Goal: Navigation & Orientation: Find specific page/section

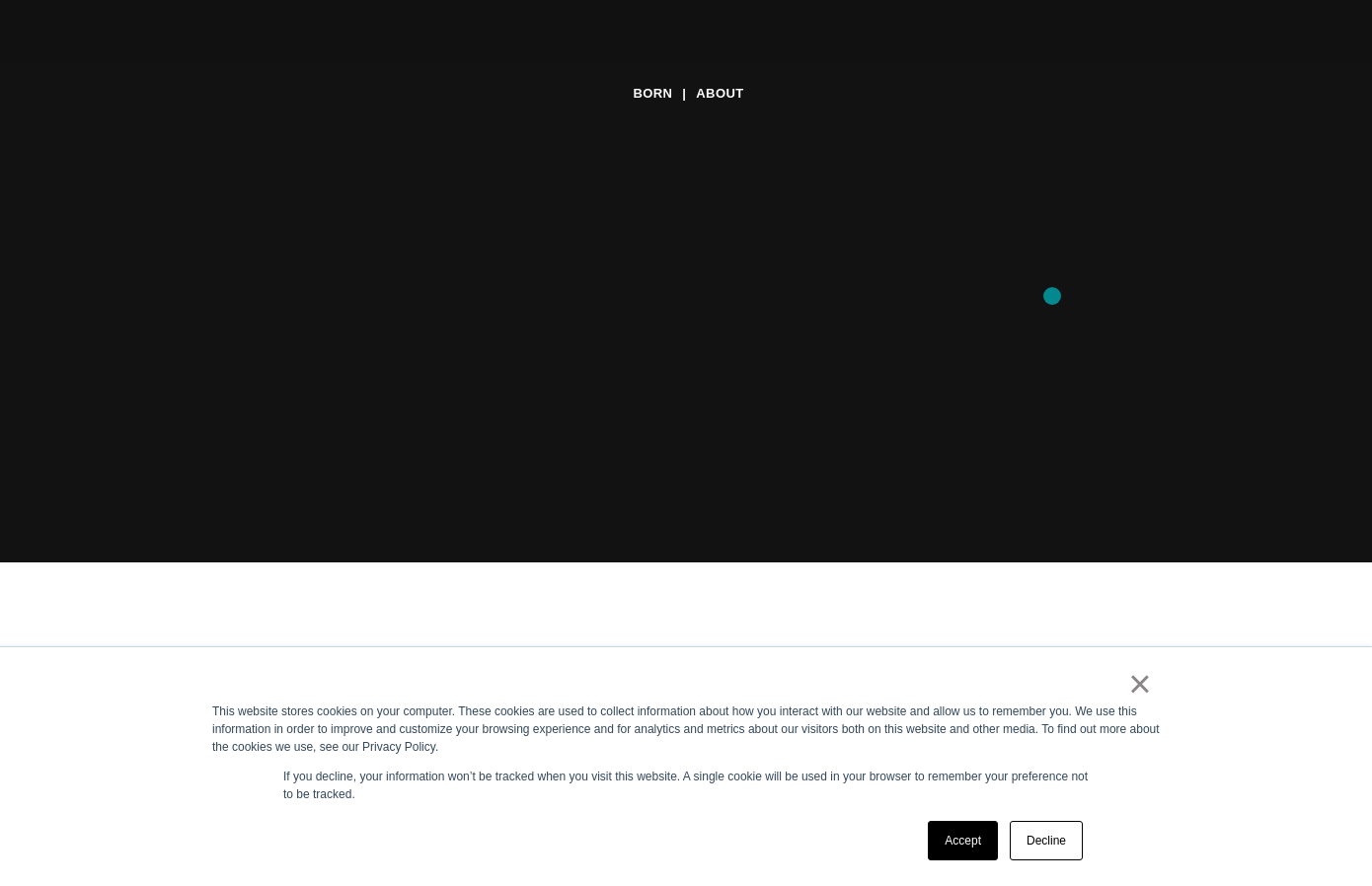
scroll to position [330, 0]
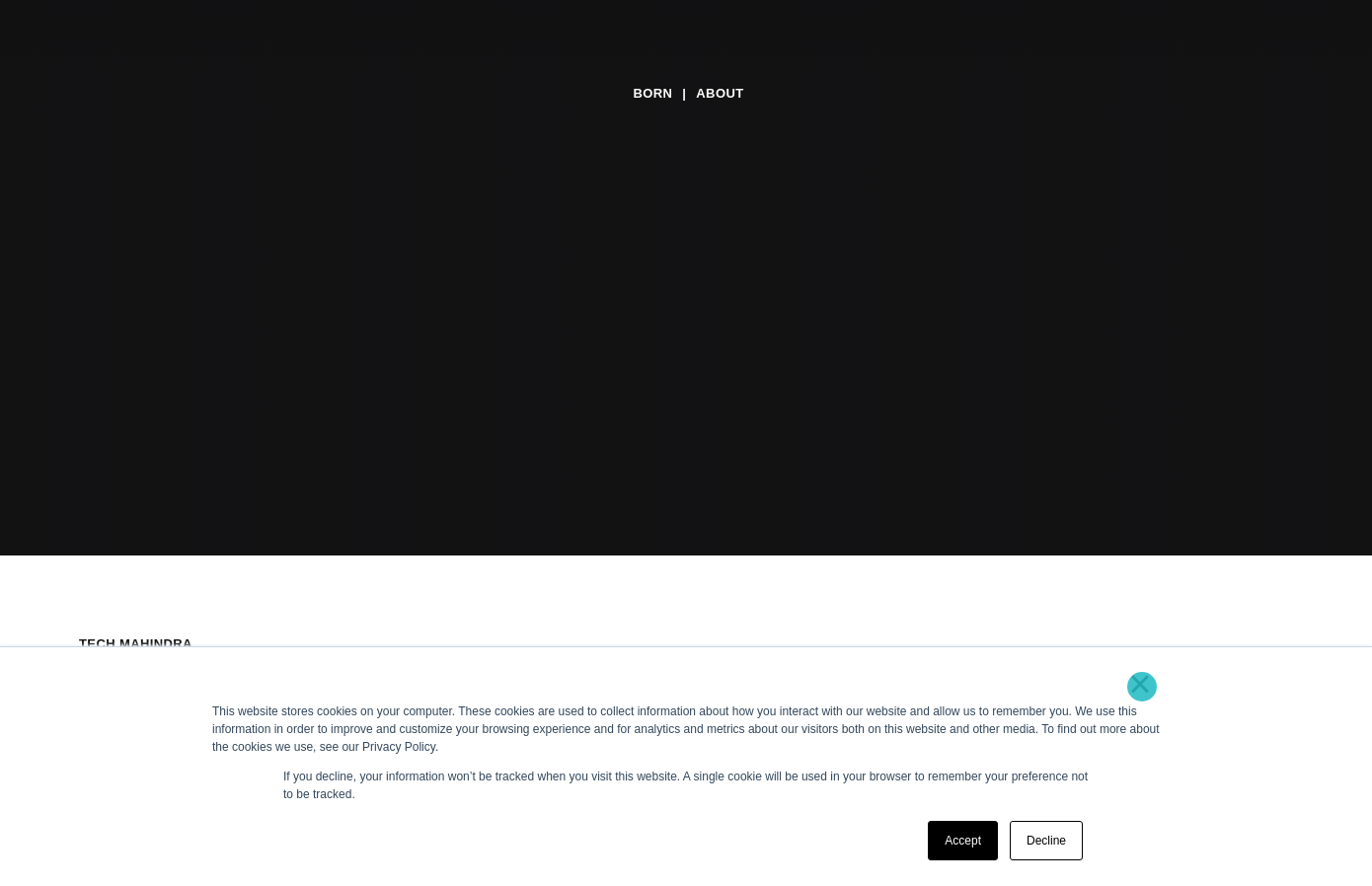
click at [1142, 687] on link "×" at bounding box center [1140, 684] width 24 height 18
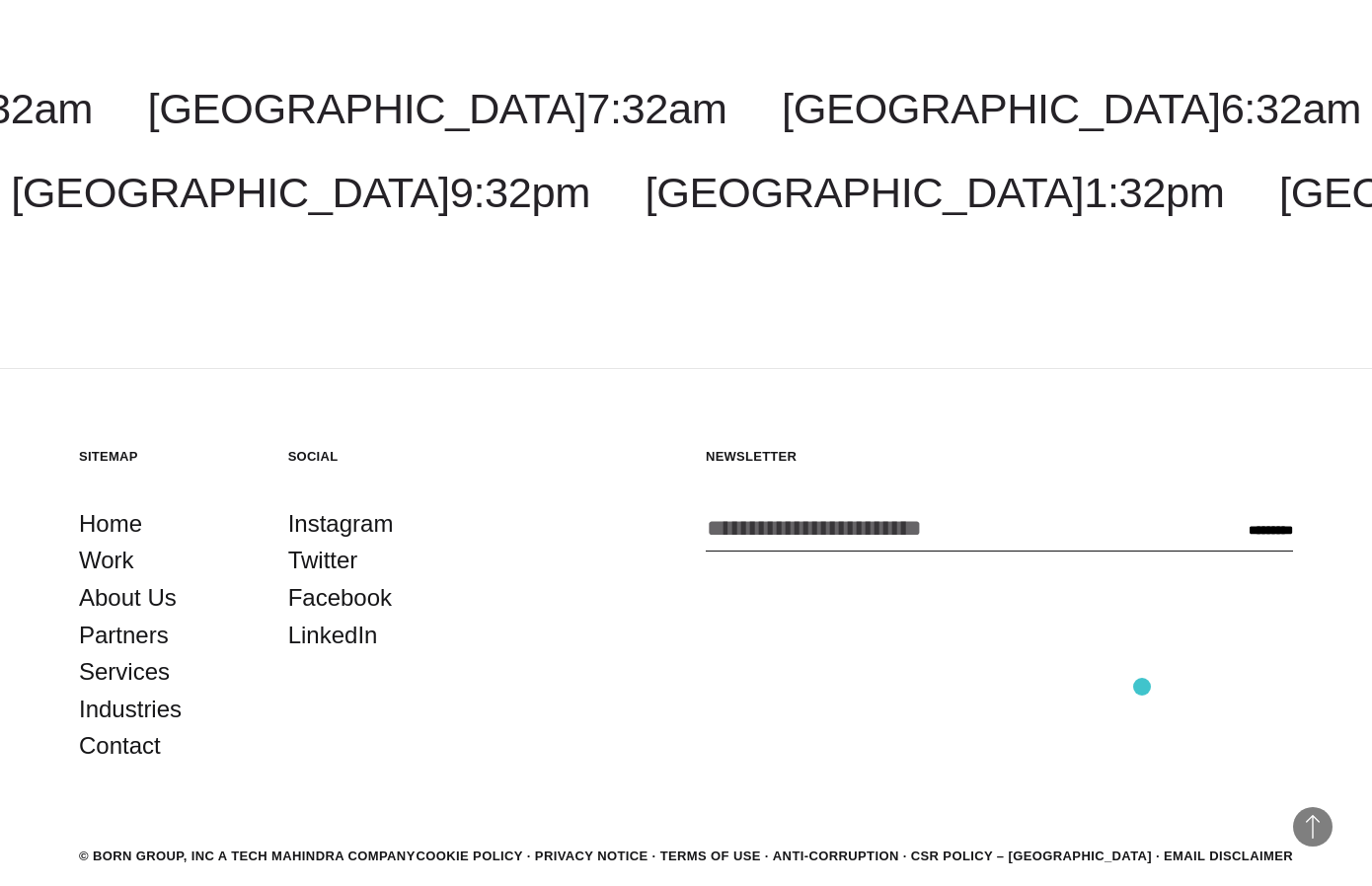
scroll to position [7102, 0]
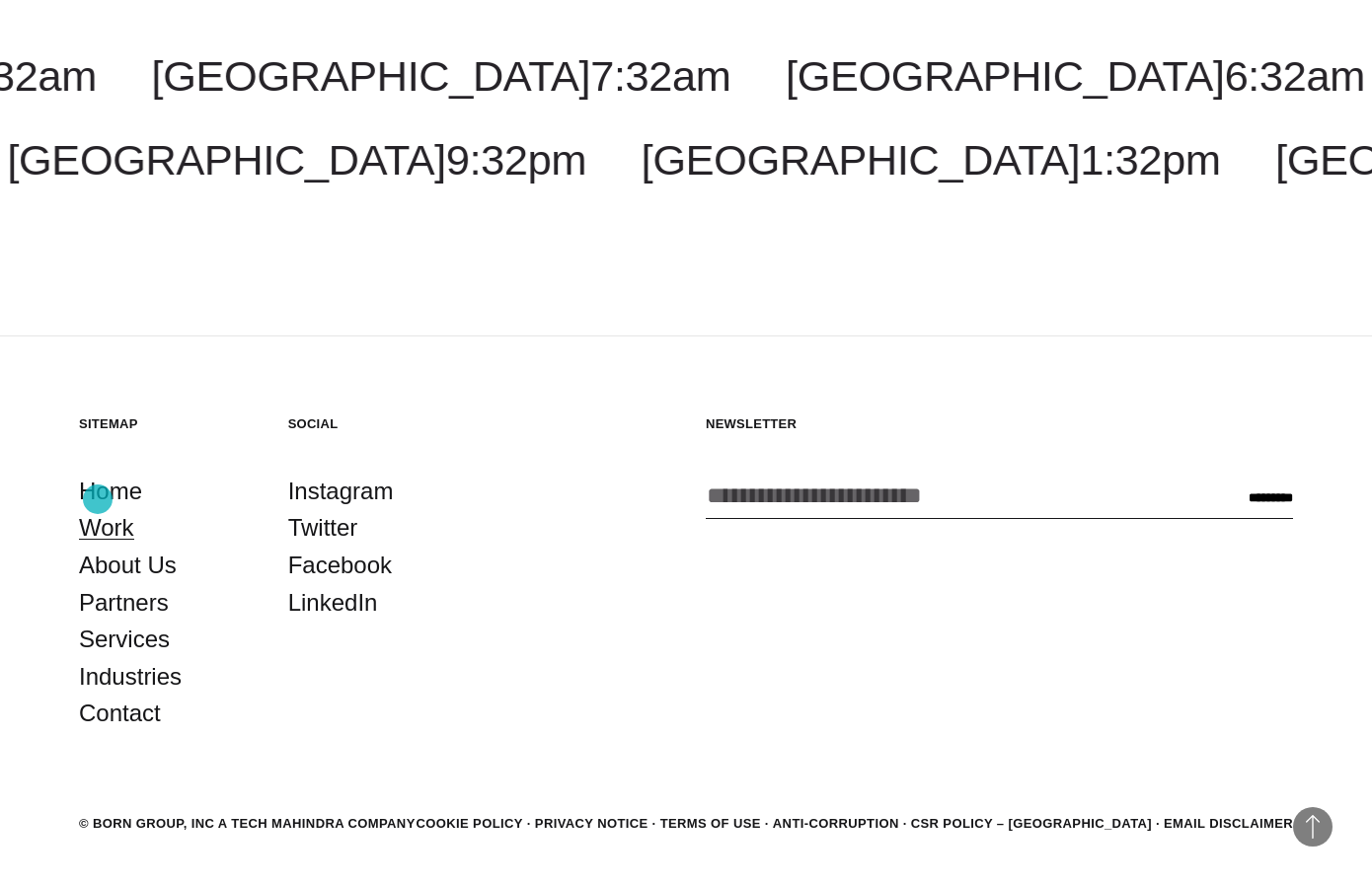
click at [97, 509] on link "Work" at bounding box center [107, 528] width 56 height 38
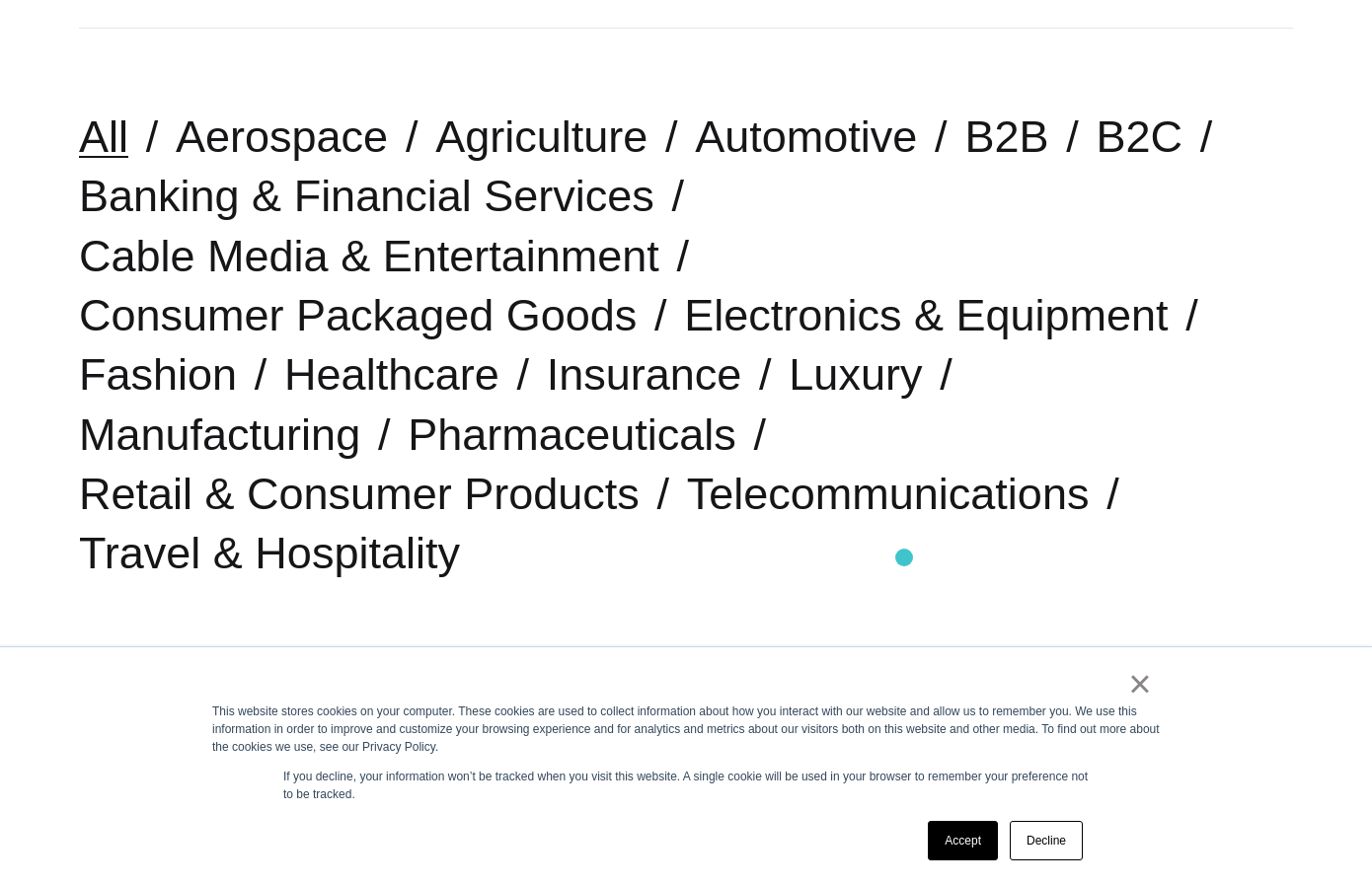
scroll to position [550, 0]
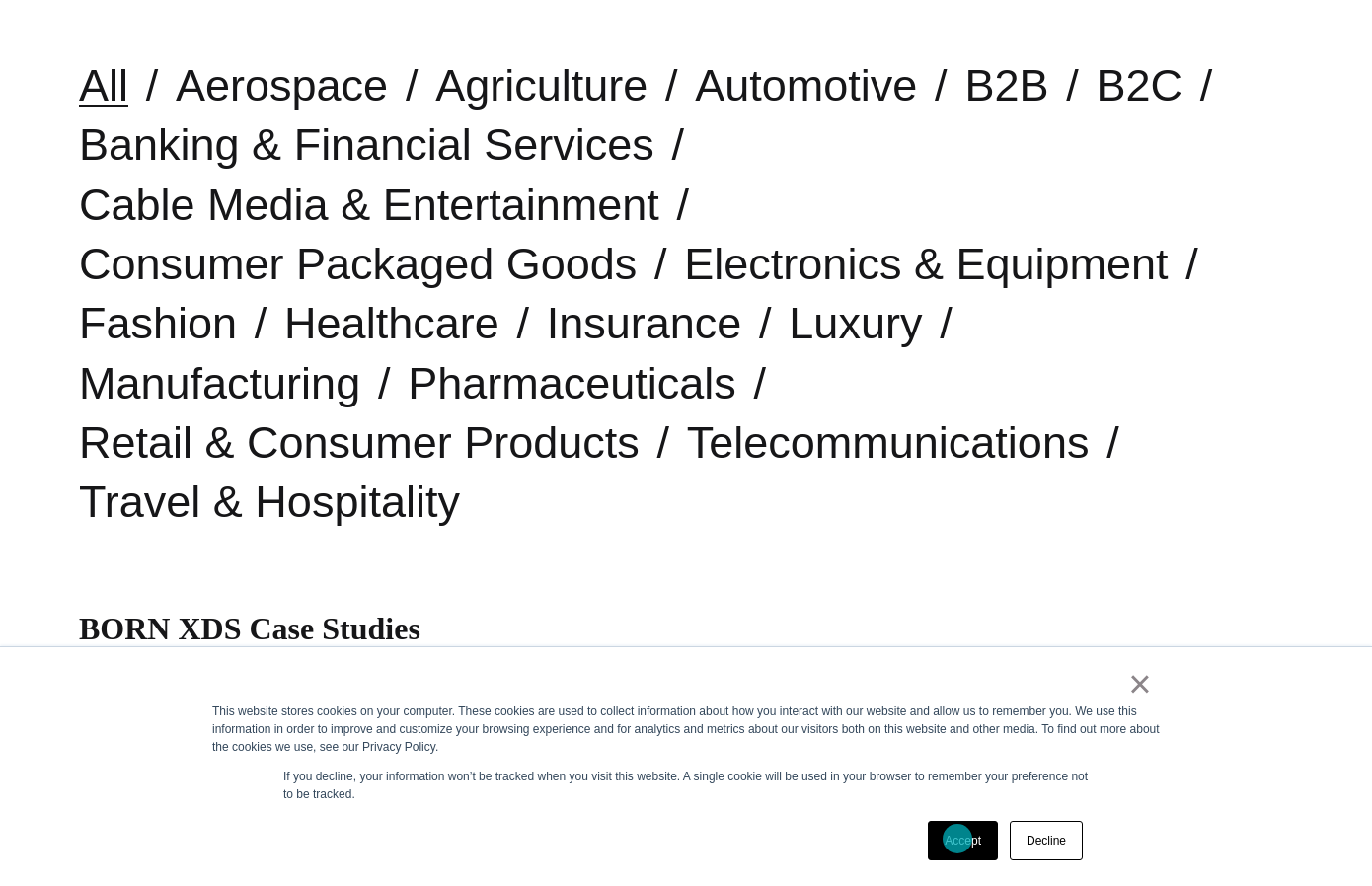
click at [957, 839] on link "Accept" at bounding box center [962, 841] width 70 height 40
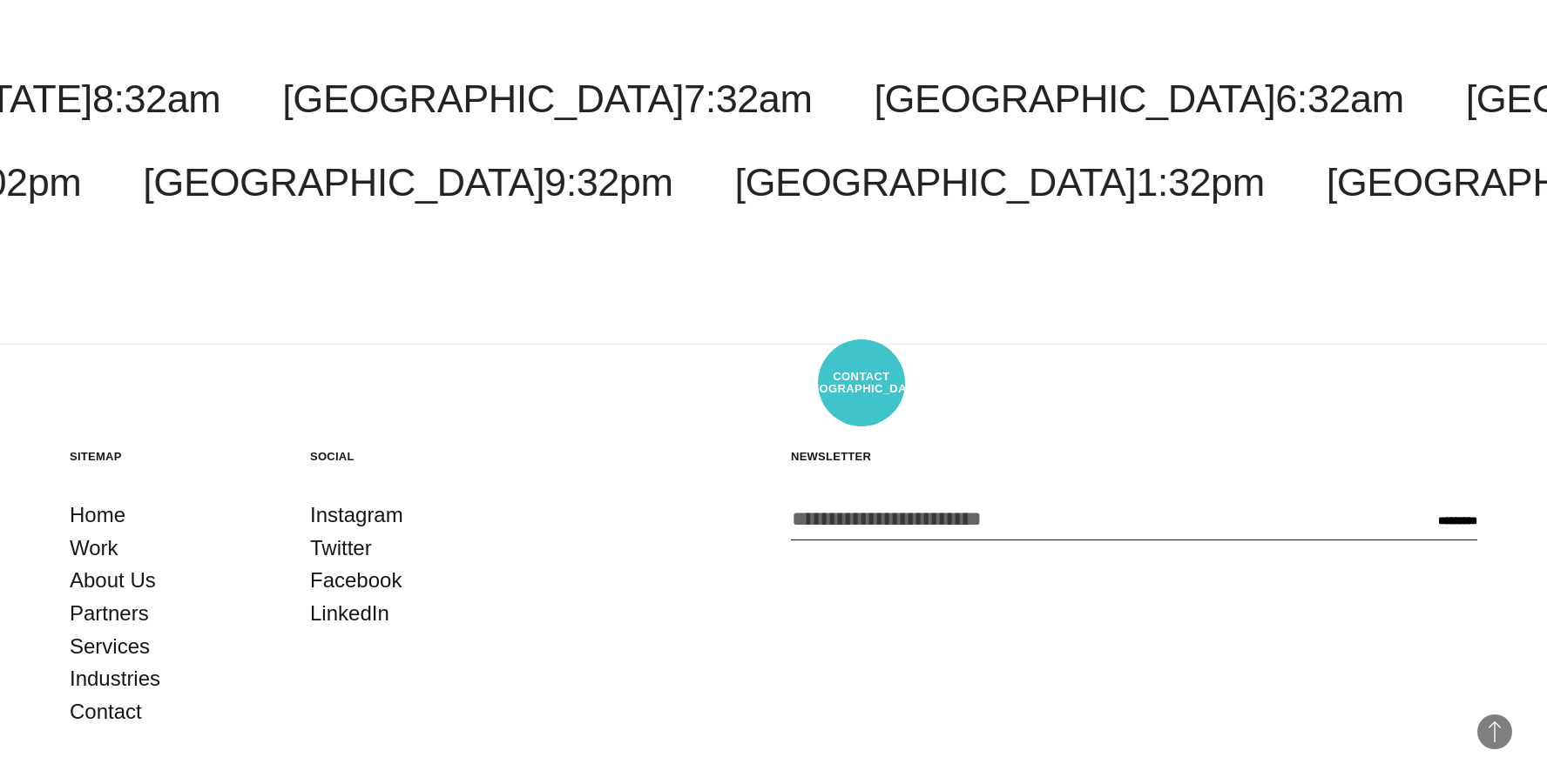
scroll to position [6038, 0]
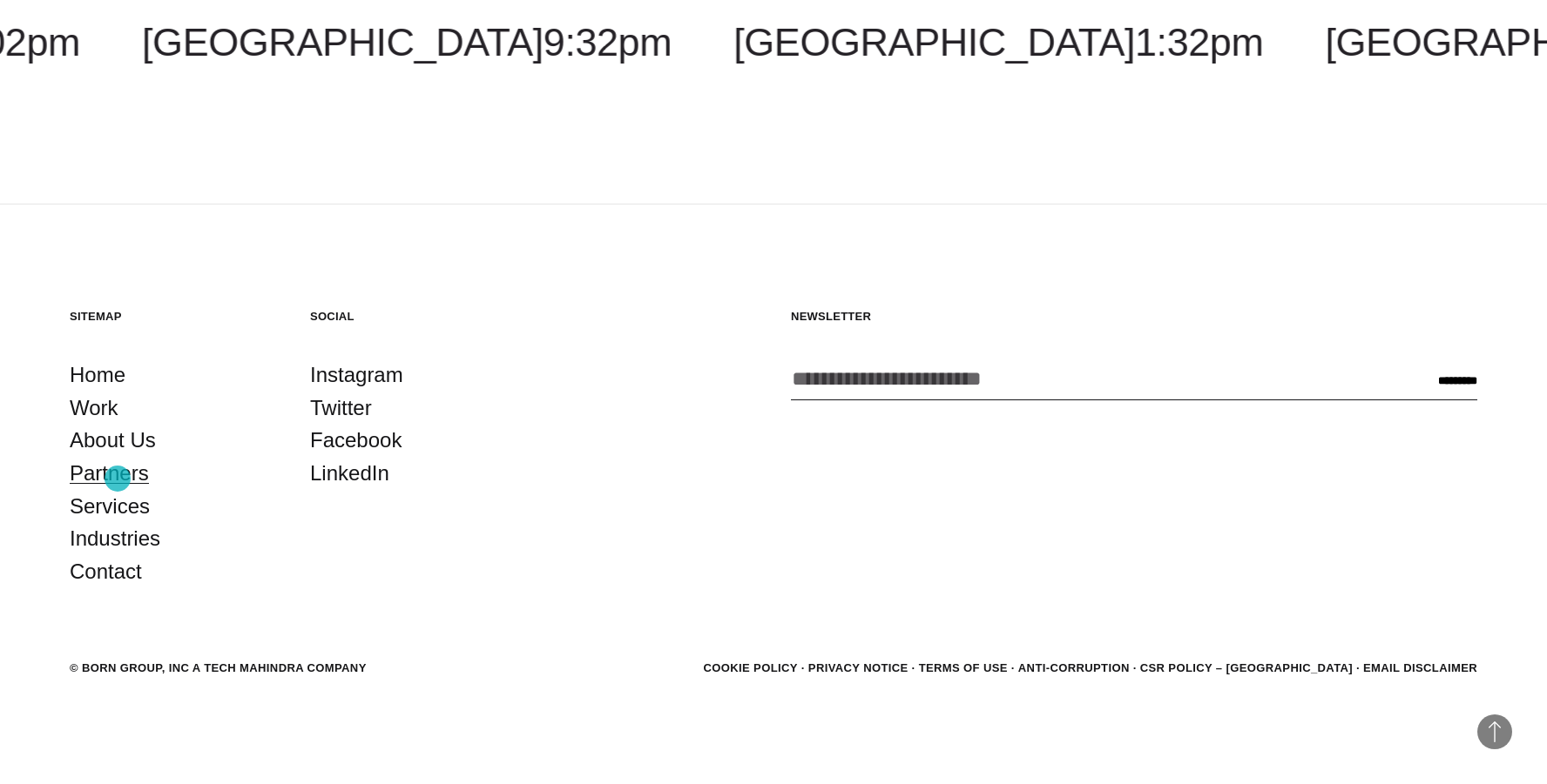
click at [117, 479] on link "Partners" at bounding box center [109, 473] width 80 height 33
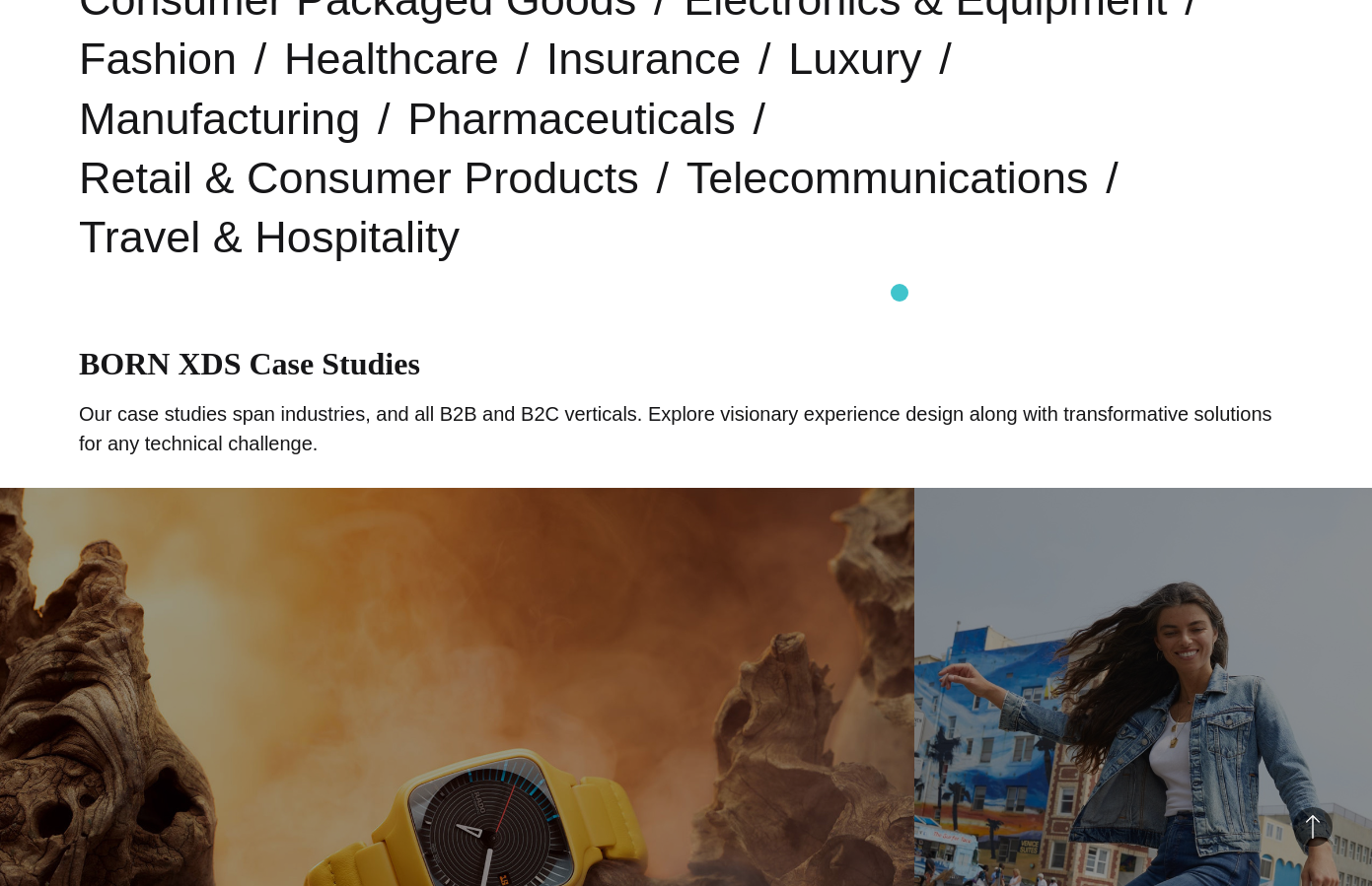
scroll to position [0, 0]
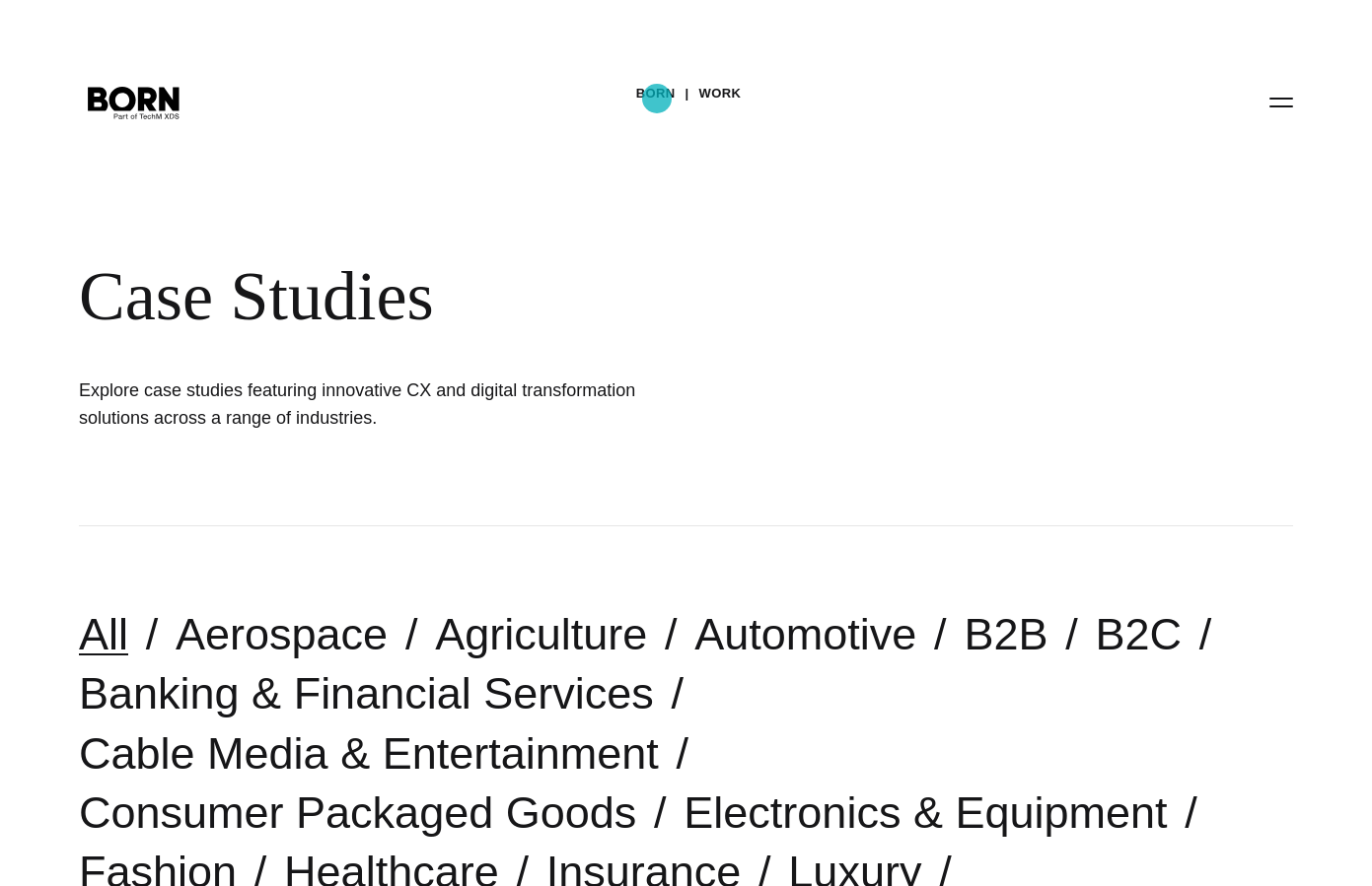
click at [657, 98] on link "BORN" at bounding box center [656, 94] width 40 height 30
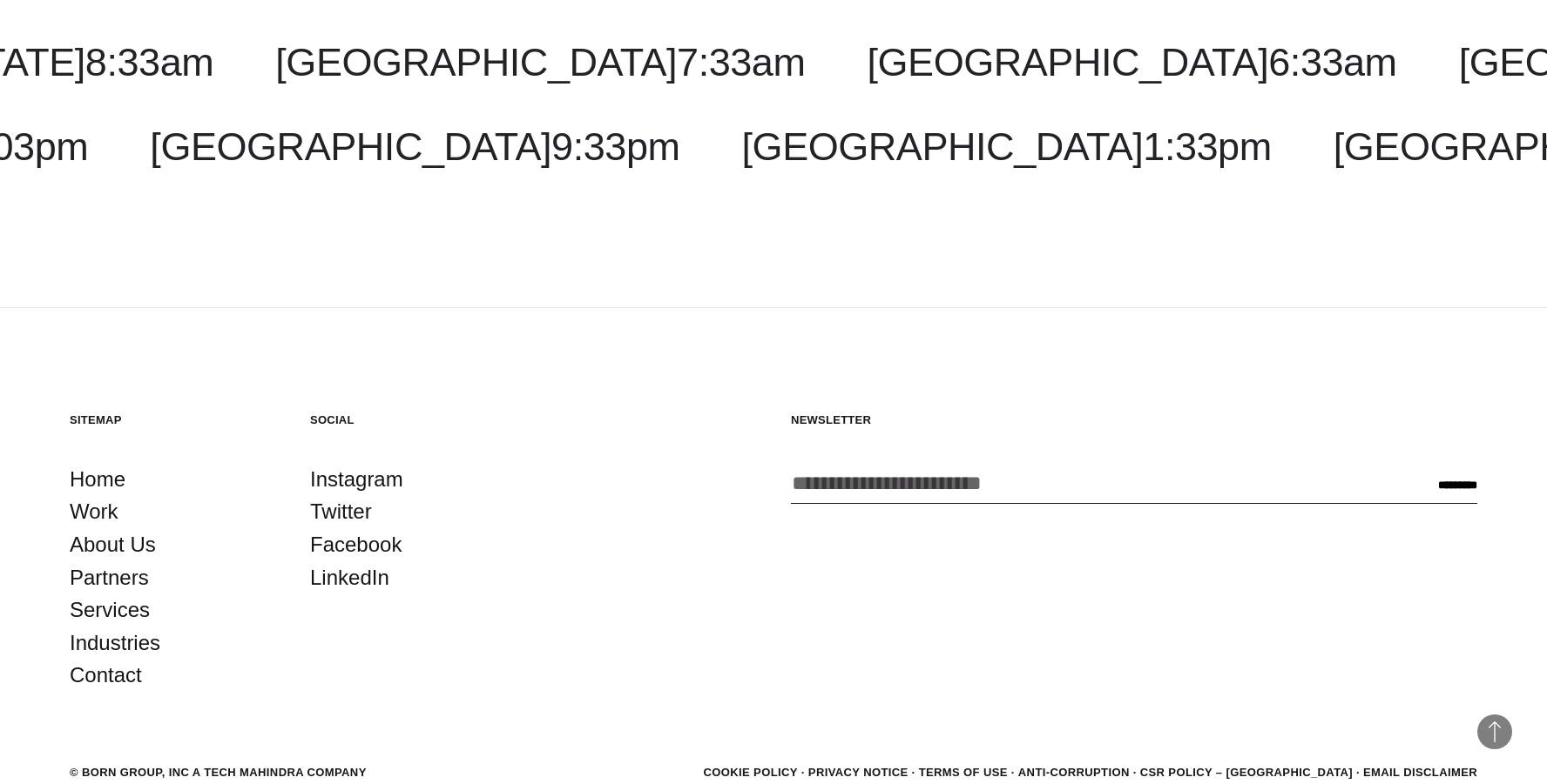
scroll to position [3233, 0]
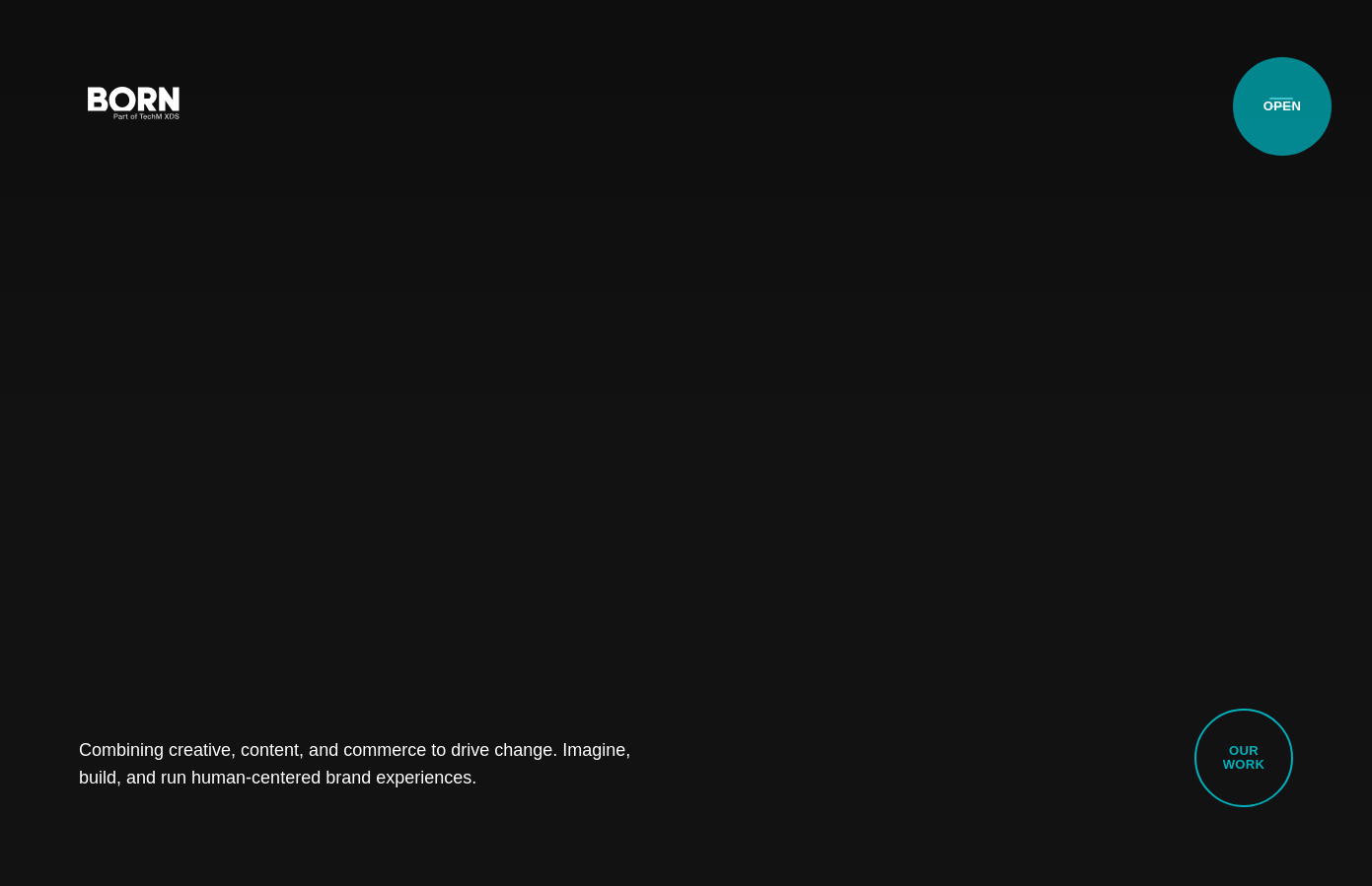
click at [1282, 106] on button "Primary Menu" at bounding box center [1281, 102] width 48 height 42
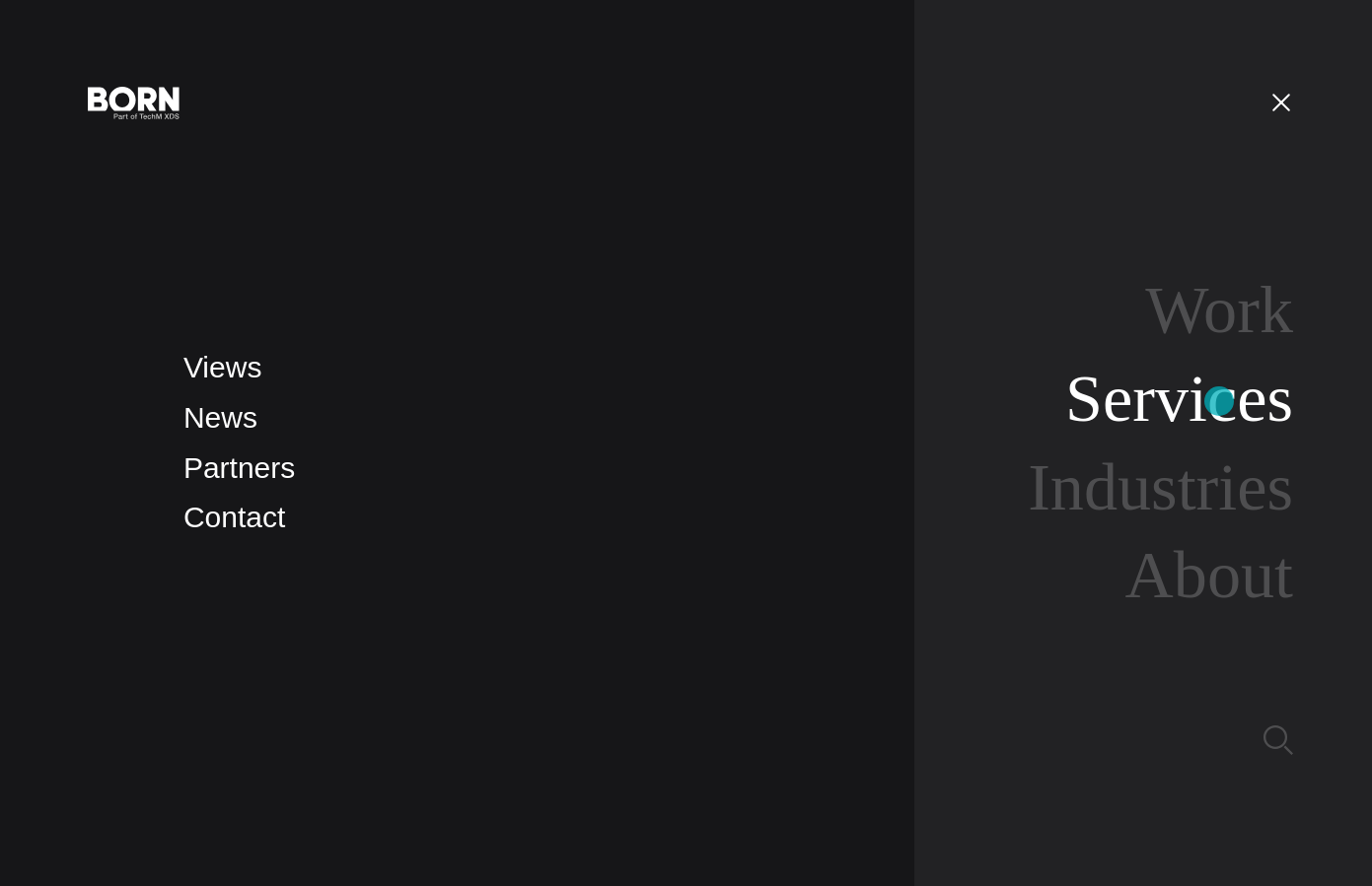
click at [1219, 401] on link "Services" at bounding box center [1179, 398] width 228 height 75
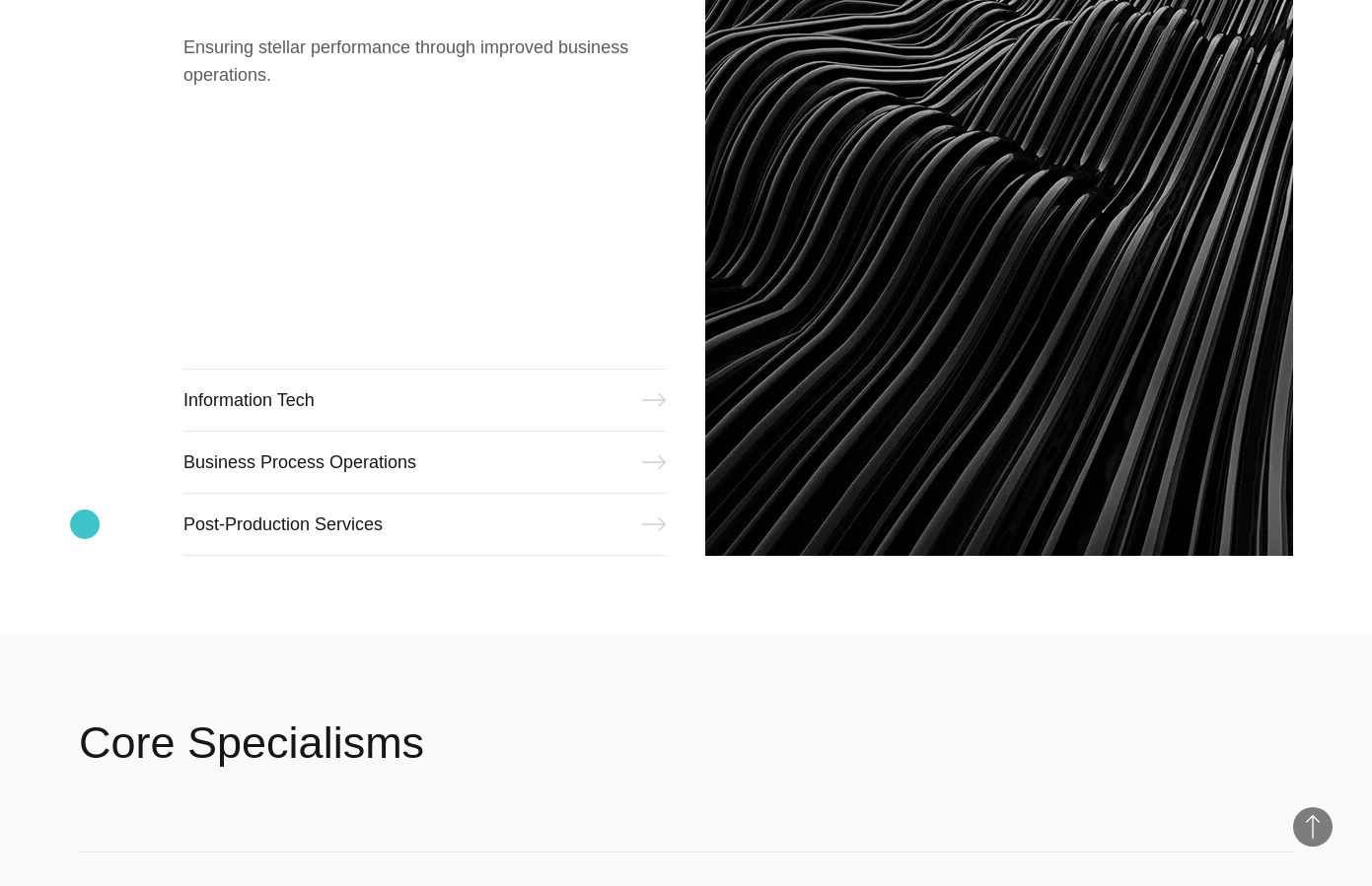
scroll to position [2674, 0]
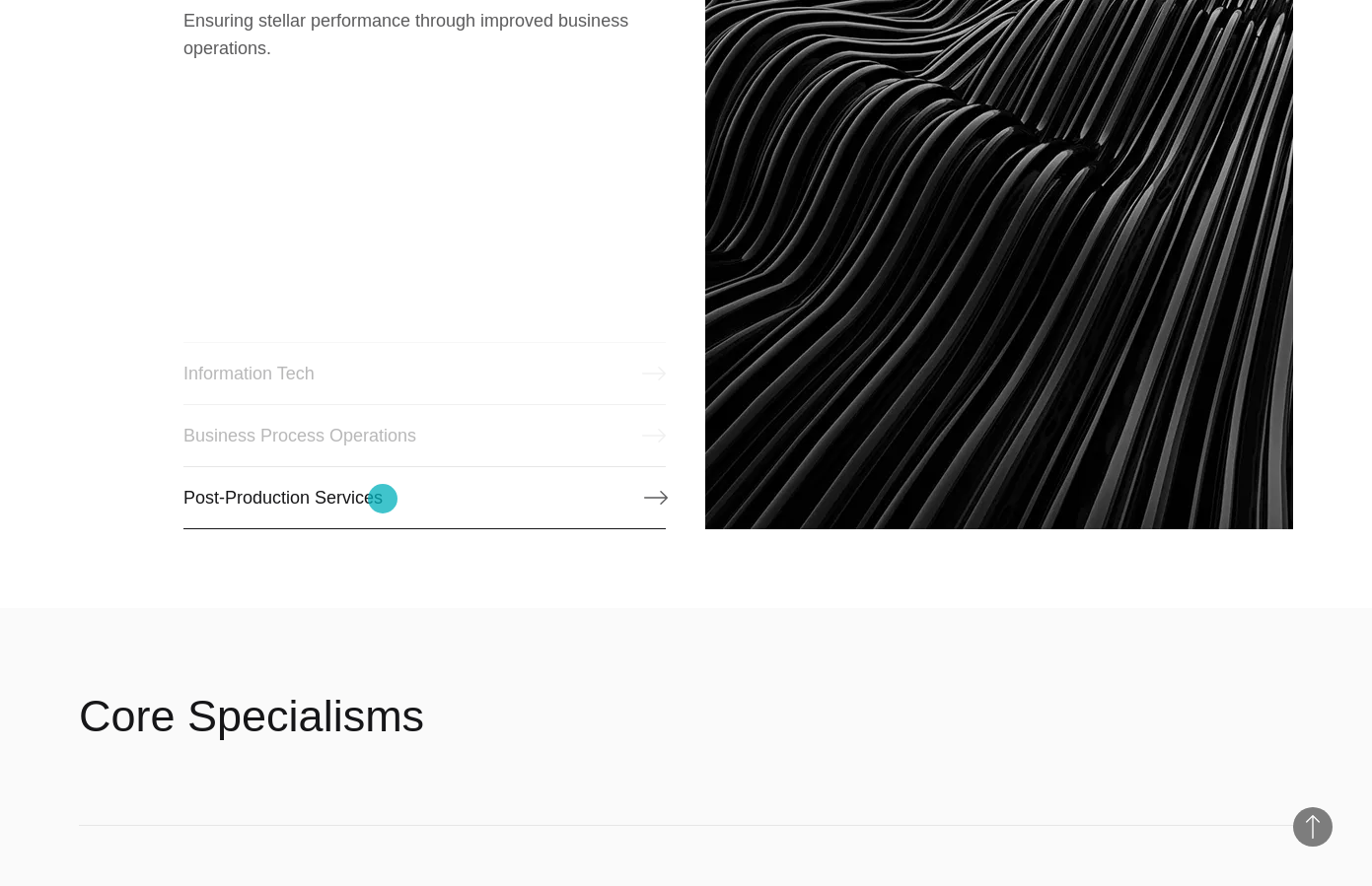
click at [383, 498] on link "Post-Production Services" at bounding box center [424, 498] width 483 height 63
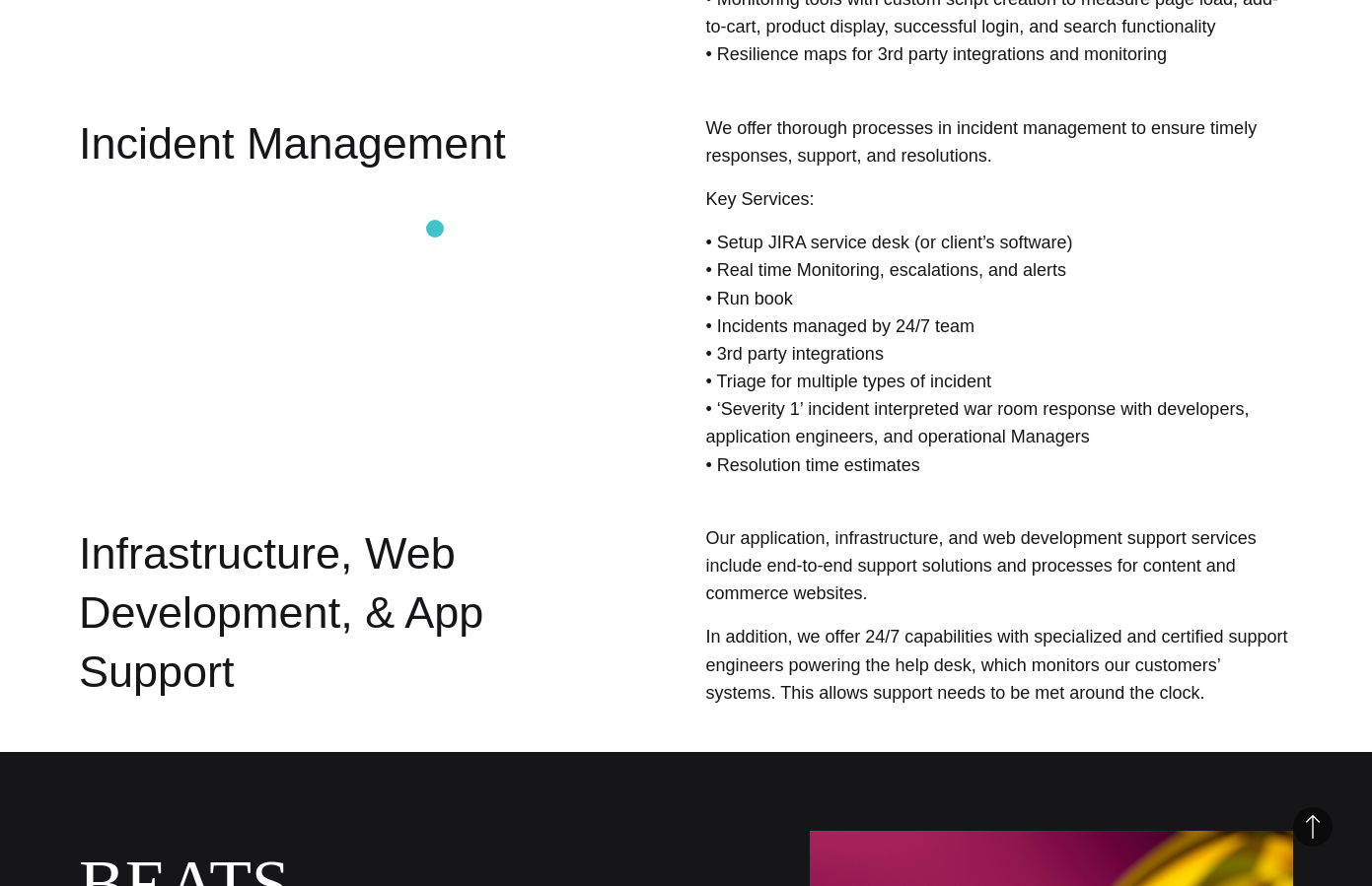
scroll to position [2149, 0]
